Goal: Task Accomplishment & Management: Manage account settings

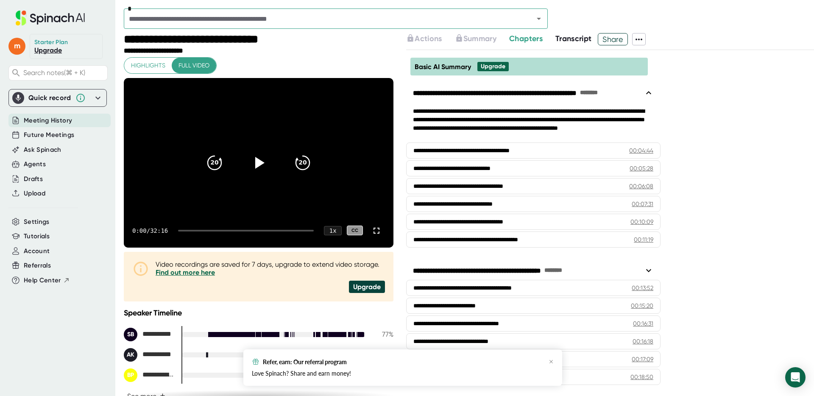
click at [53, 97] on div "Quick record" at bounding box center [49, 98] width 43 height 8
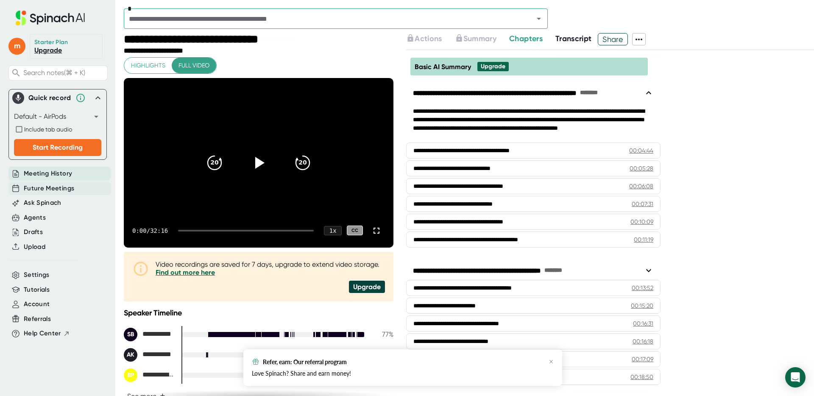
click at [53, 182] on div "Future Meetings" at bounding box center [59, 188] width 102 height 14
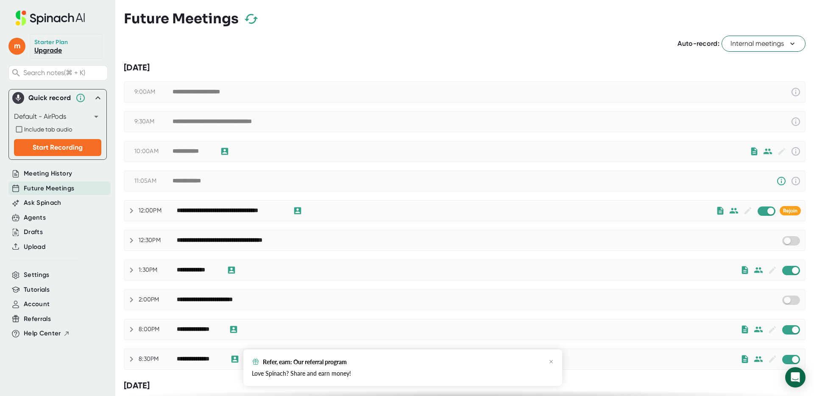
click at [776, 47] on span "Internal meetings" at bounding box center [763, 44] width 66 height 10
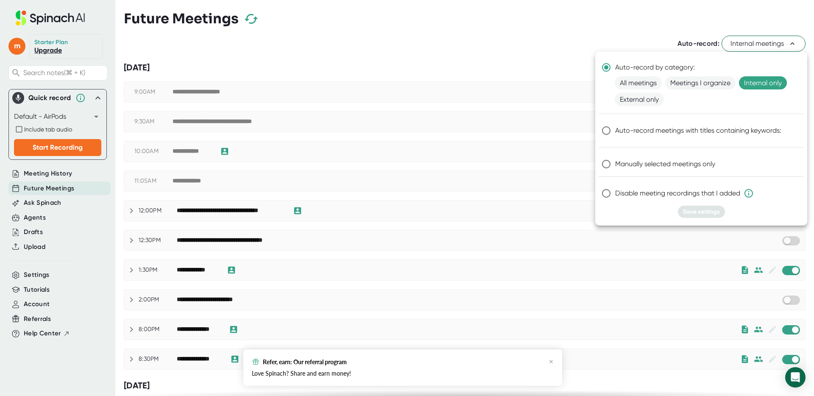
click at [40, 223] on div at bounding box center [407, 198] width 814 height 396
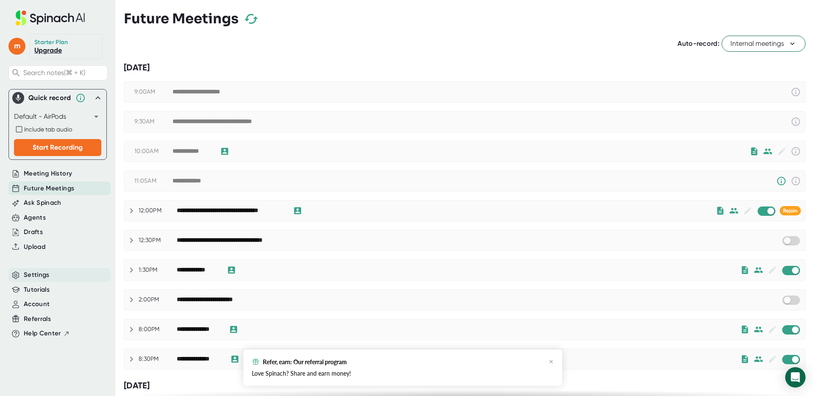
click at [37, 281] on div "Settings" at bounding box center [59, 275] width 102 height 14
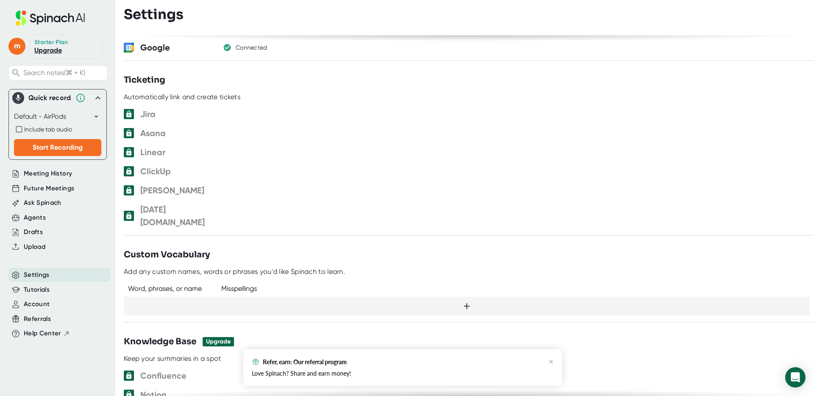
scroll to position [512, 0]
click at [229, 45] on icon "button" at bounding box center [227, 47] width 8 height 8
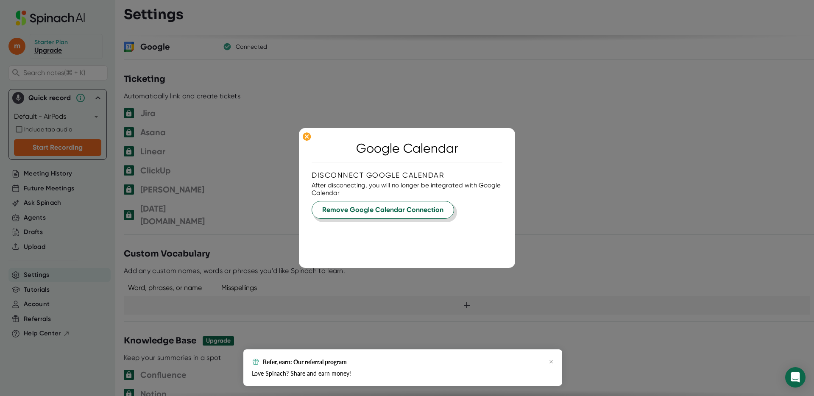
click at [357, 209] on span "Remove Google Calendar Connection" at bounding box center [382, 210] width 121 height 10
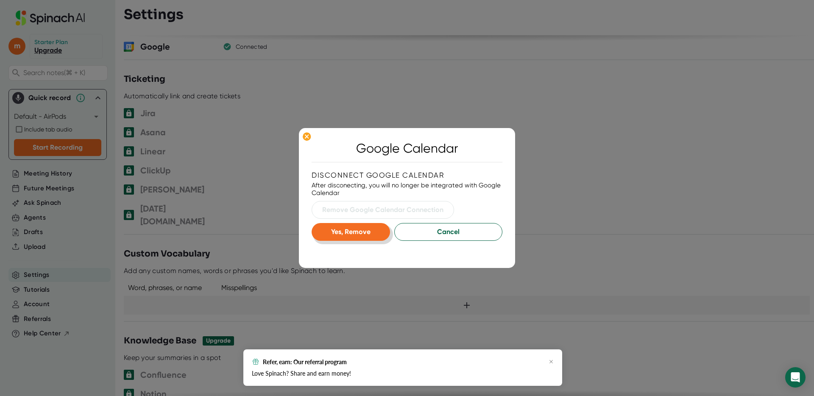
click at [373, 231] on button "Yes, Remove" at bounding box center [350, 232] width 78 height 18
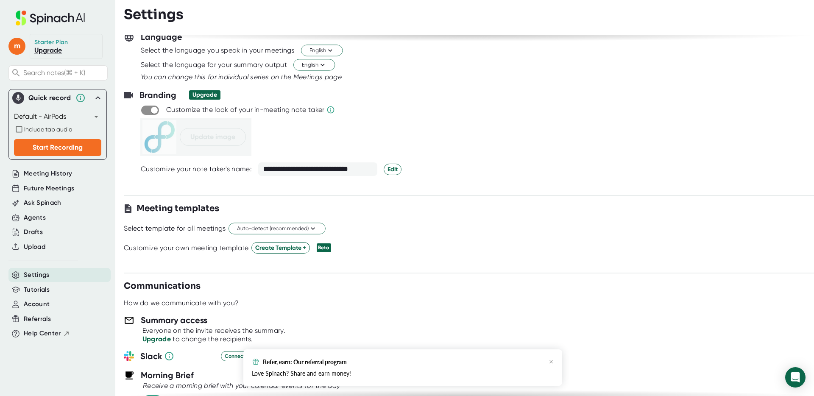
scroll to position [97, 0]
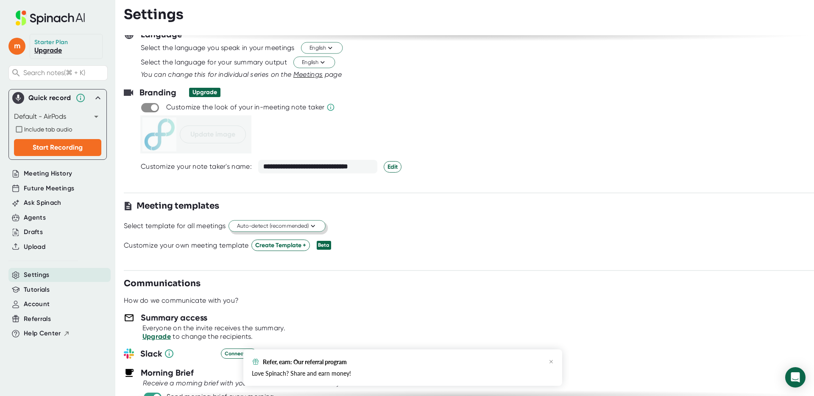
click at [266, 226] on span "Auto-detect (recommended)" at bounding box center [277, 226] width 80 height 8
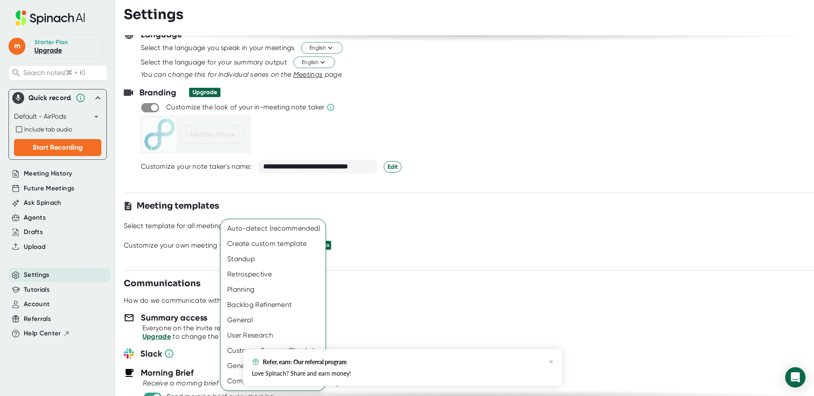
click at [443, 245] on div at bounding box center [407, 198] width 814 height 396
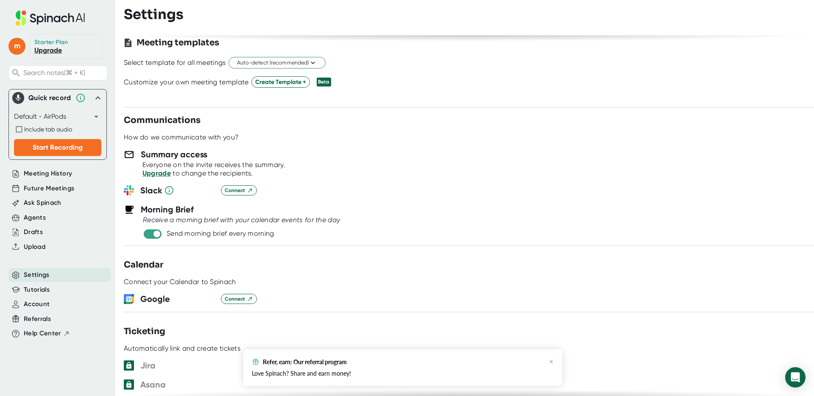
scroll to position [0, 0]
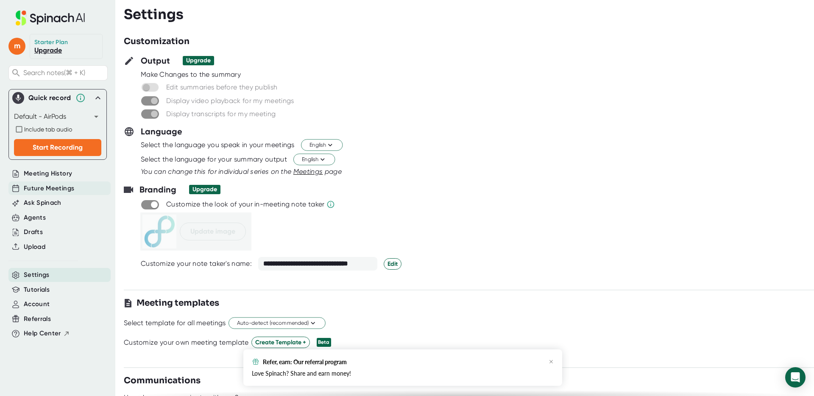
click at [43, 189] on span "Future Meetings" at bounding box center [49, 189] width 50 height 10
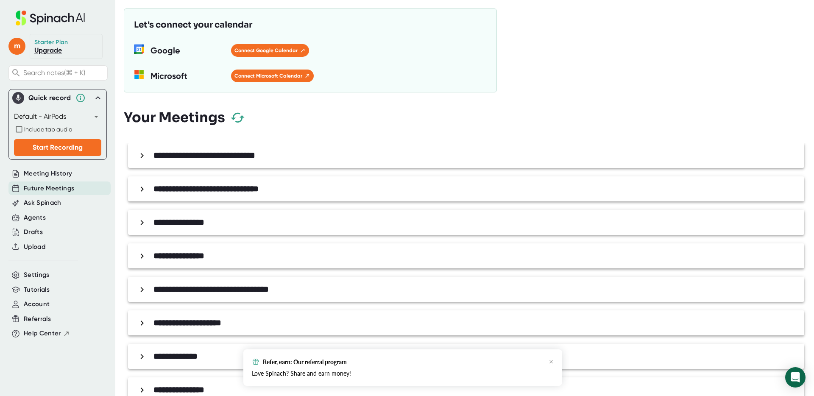
click at [220, 156] on b "**********" at bounding box center [204, 155] width 102 height 8
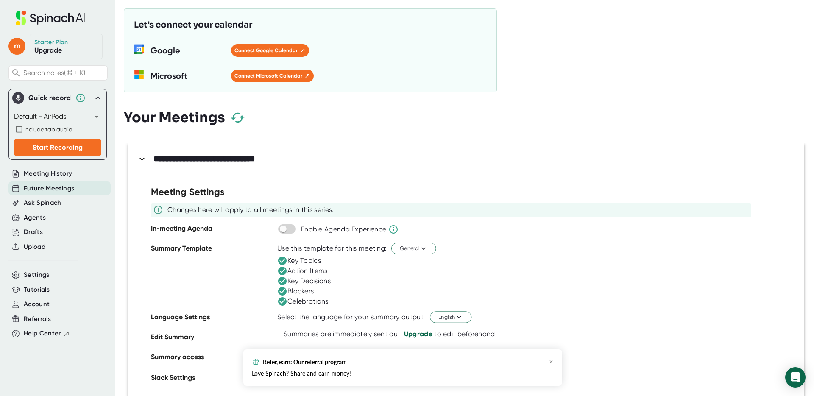
click at [220, 156] on b "**********" at bounding box center [204, 158] width 102 height 8
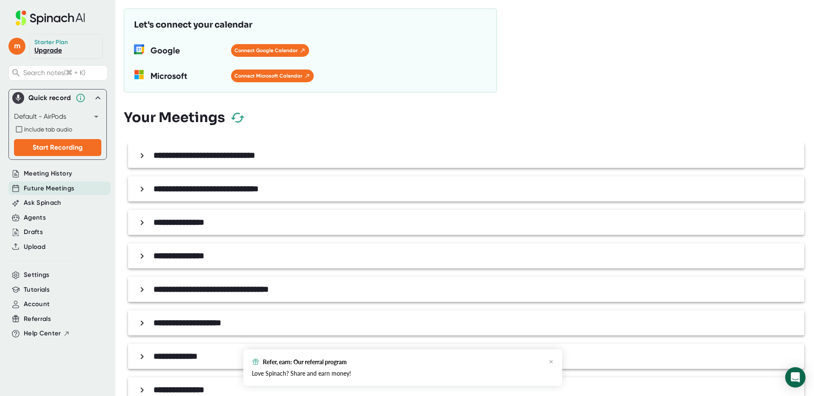
click at [207, 191] on b "**********" at bounding box center [205, 188] width 105 height 8
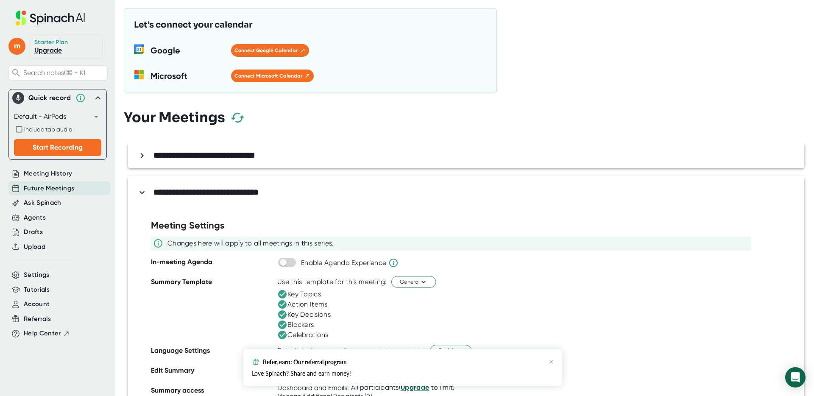
click at [207, 191] on b "**********" at bounding box center [205, 192] width 105 height 8
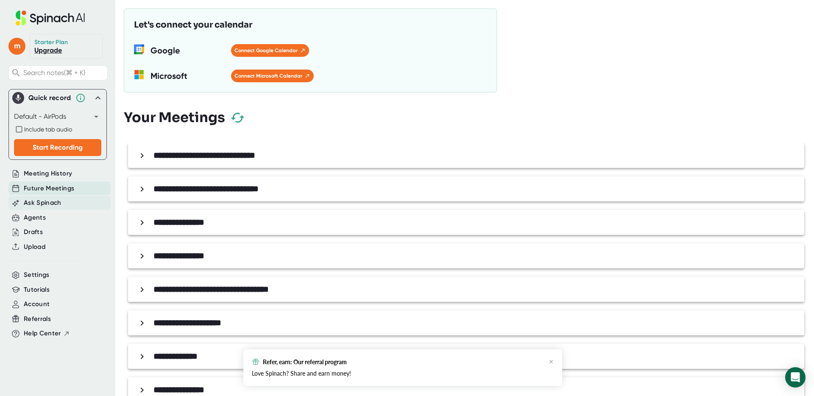
click at [53, 203] on span "Ask Spinach" at bounding box center [43, 203] width 38 height 10
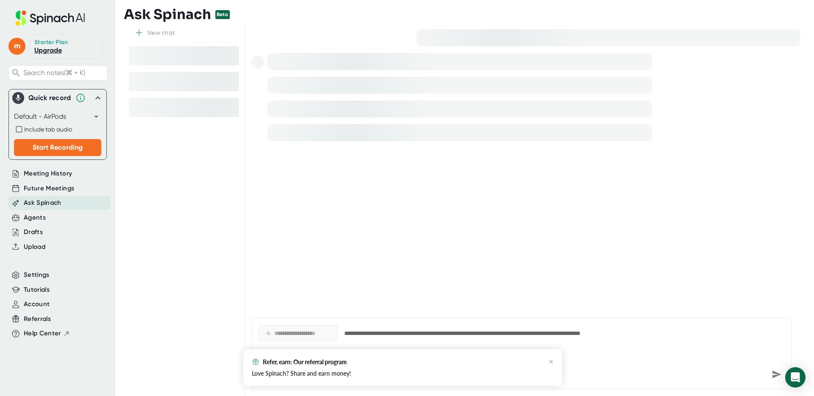
type textarea "x"
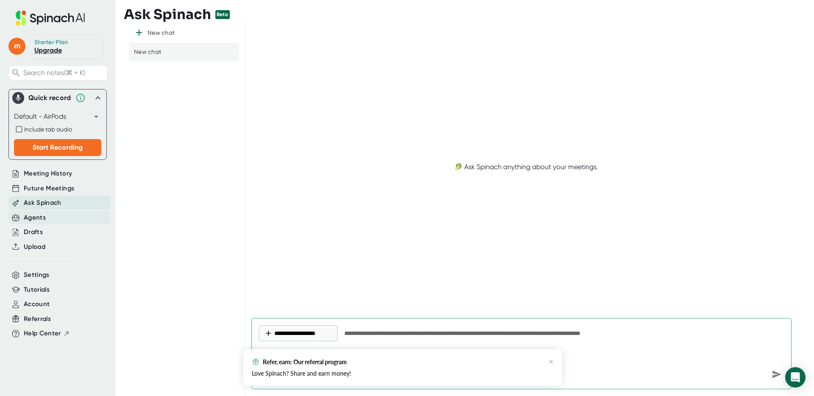
click at [61, 217] on div "Agents" at bounding box center [59, 218] width 102 height 14
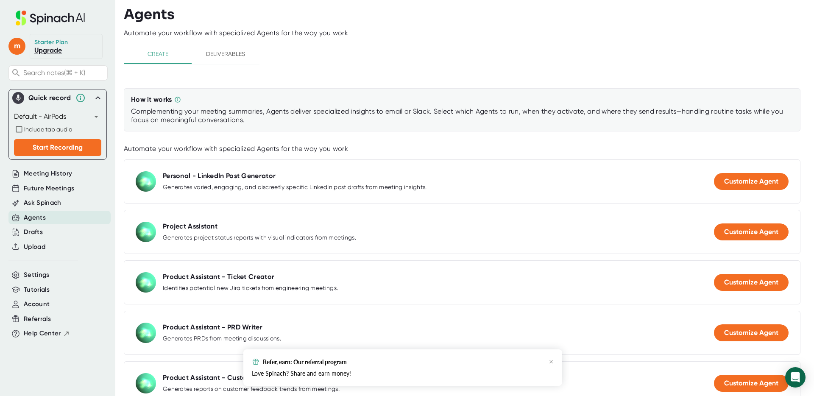
click at [100, 96] on icon at bounding box center [98, 98] width 10 height 10
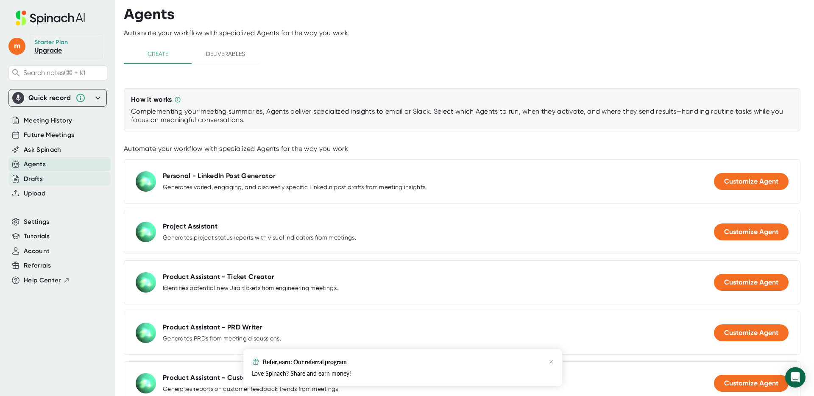
click at [38, 183] on div "Drafts" at bounding box center [33, 179] width 19 height 10
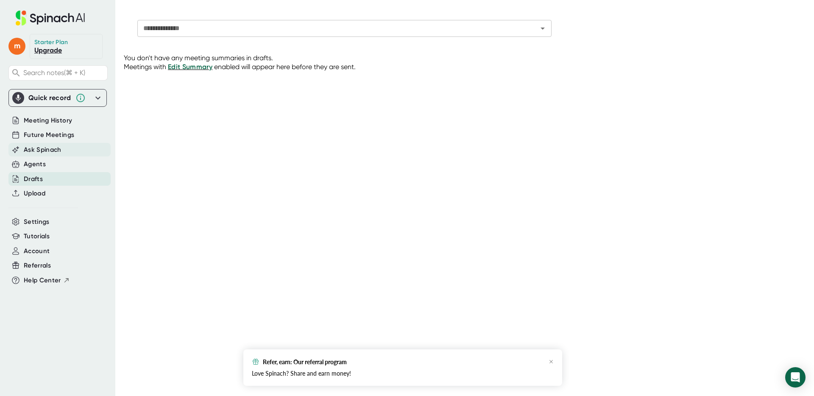
click at [39, 149] on span "Ask Spinach" at bounding box center [43, 150] width 38 height 10
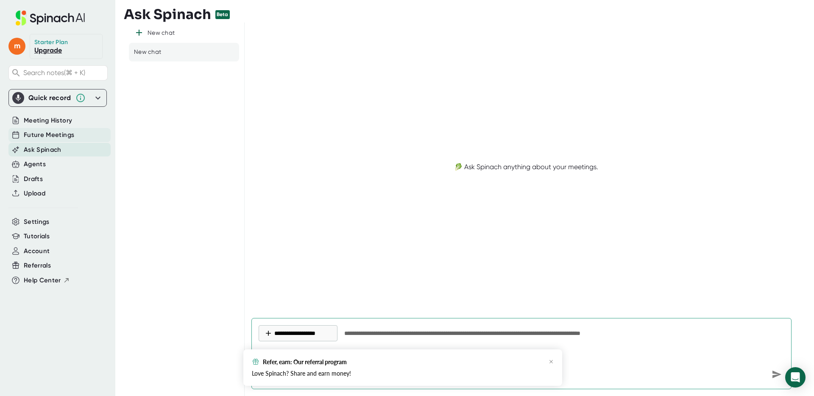
click at [48, 136] on span "Future Meetings" at bounding box center [49, 135] width 50 height 10
